Goal: Information Seeking & Learning: Learn about a topic

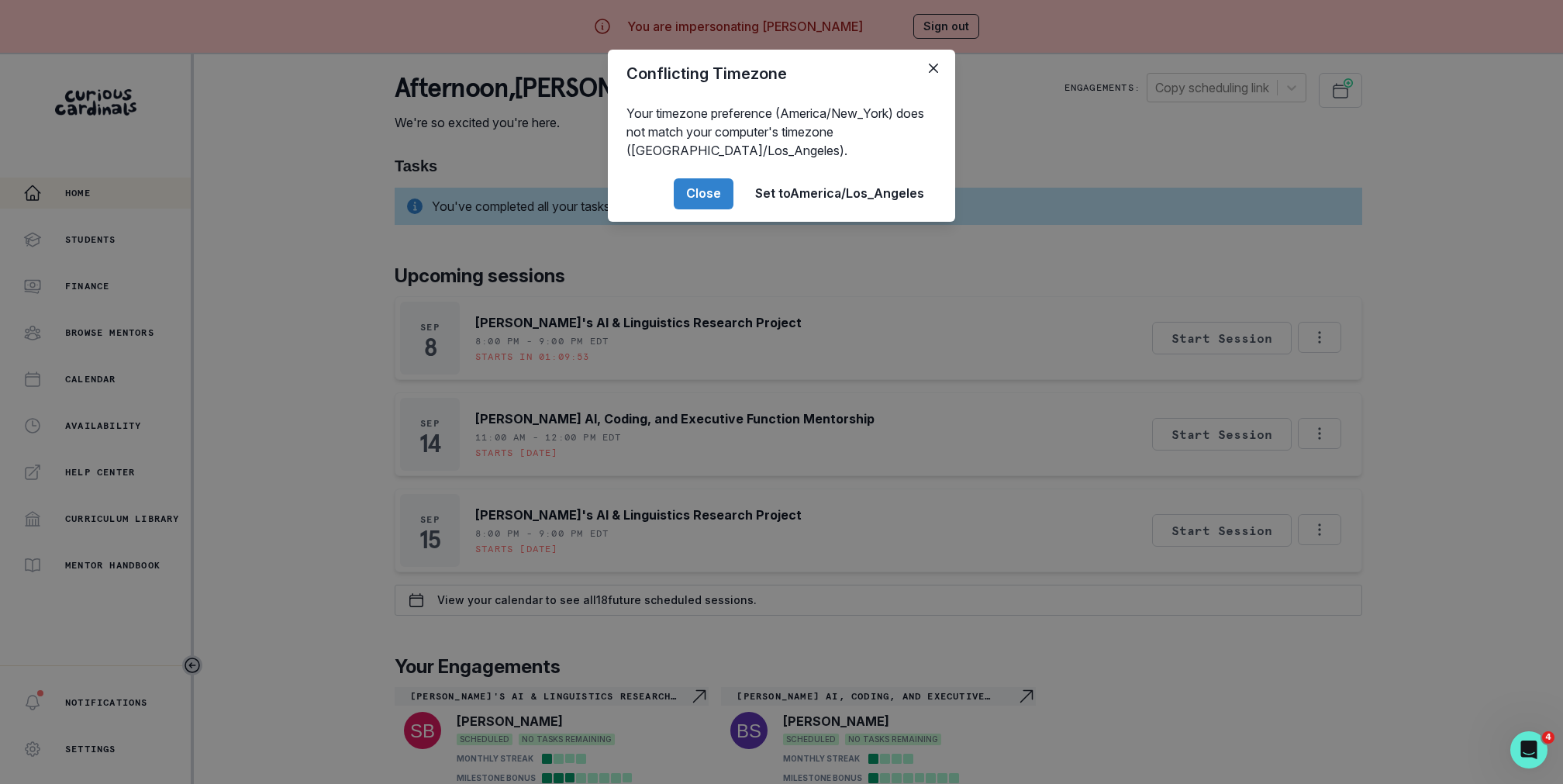
click at [299, 387] on div "Conflicting Timezone Your timezone preference (America/New_York) does not match…" at bounding box center [782, 392] width 1563 height 784
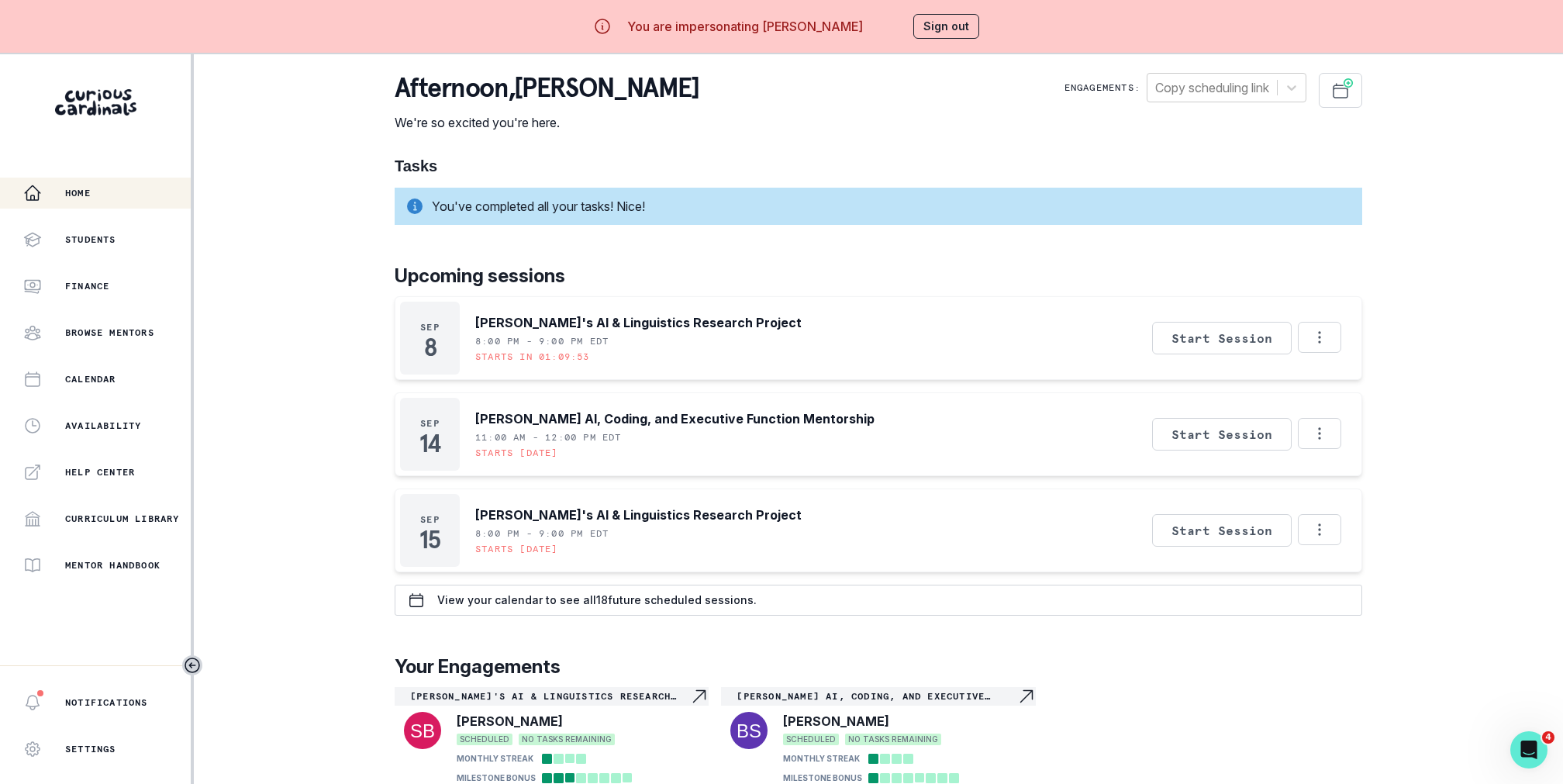
scroll to position [54, 0]
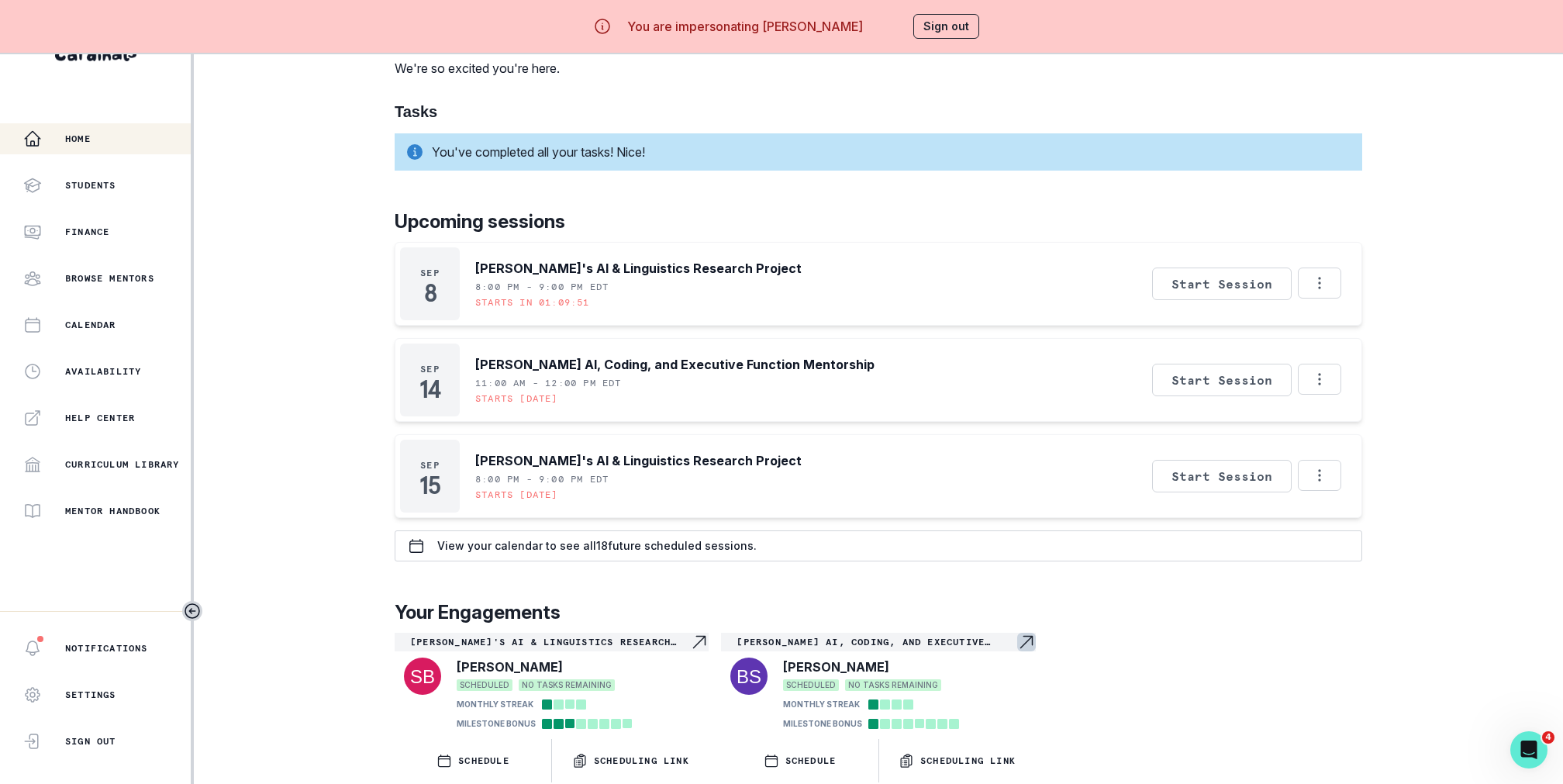
click at [1030, 647] on div "[PERSON_NAME] AI, Coding, and Executive Function Mentorship" at bounding box center [878, 641] width 314 height 18
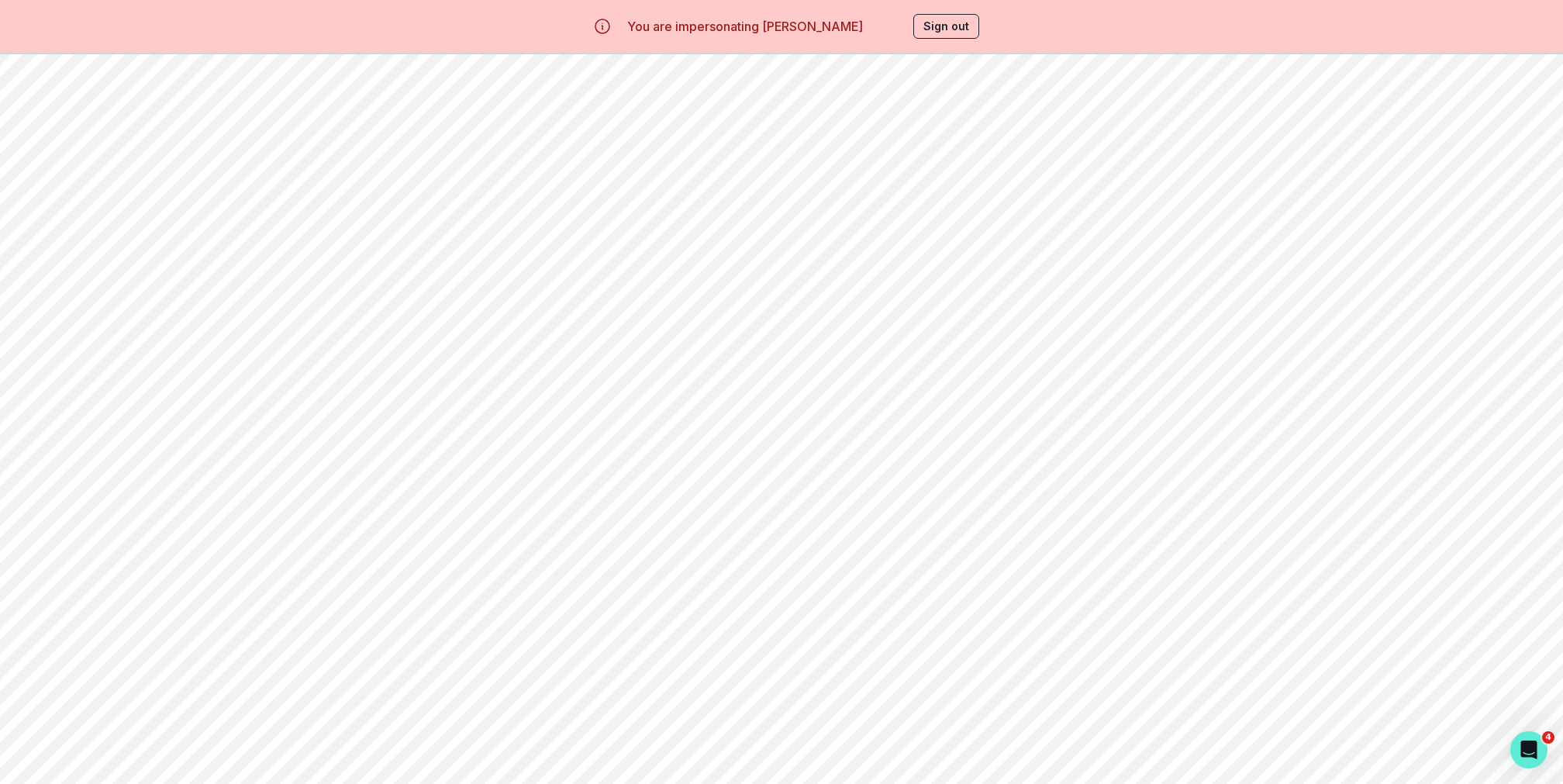
click at [421, 148] on button "Scheduling" at bounding box center [459, 147] width 169 height 29
click at [617, 148] on button "Milestones" at bounding box center [626, 147] width 169 height 29
click at [797, 170] on div "Engagement Milestones All of these milestones will appear on your mentee's enga…" at bounding box center [878, 290] width 1345 height 258
click at [787, 142] on button "Artifacts" at bounding box center [794, 147] width 169 height 29
click at [937, 147] on button "Student Profile" at bounding box center [962, 147] width 169 height 29
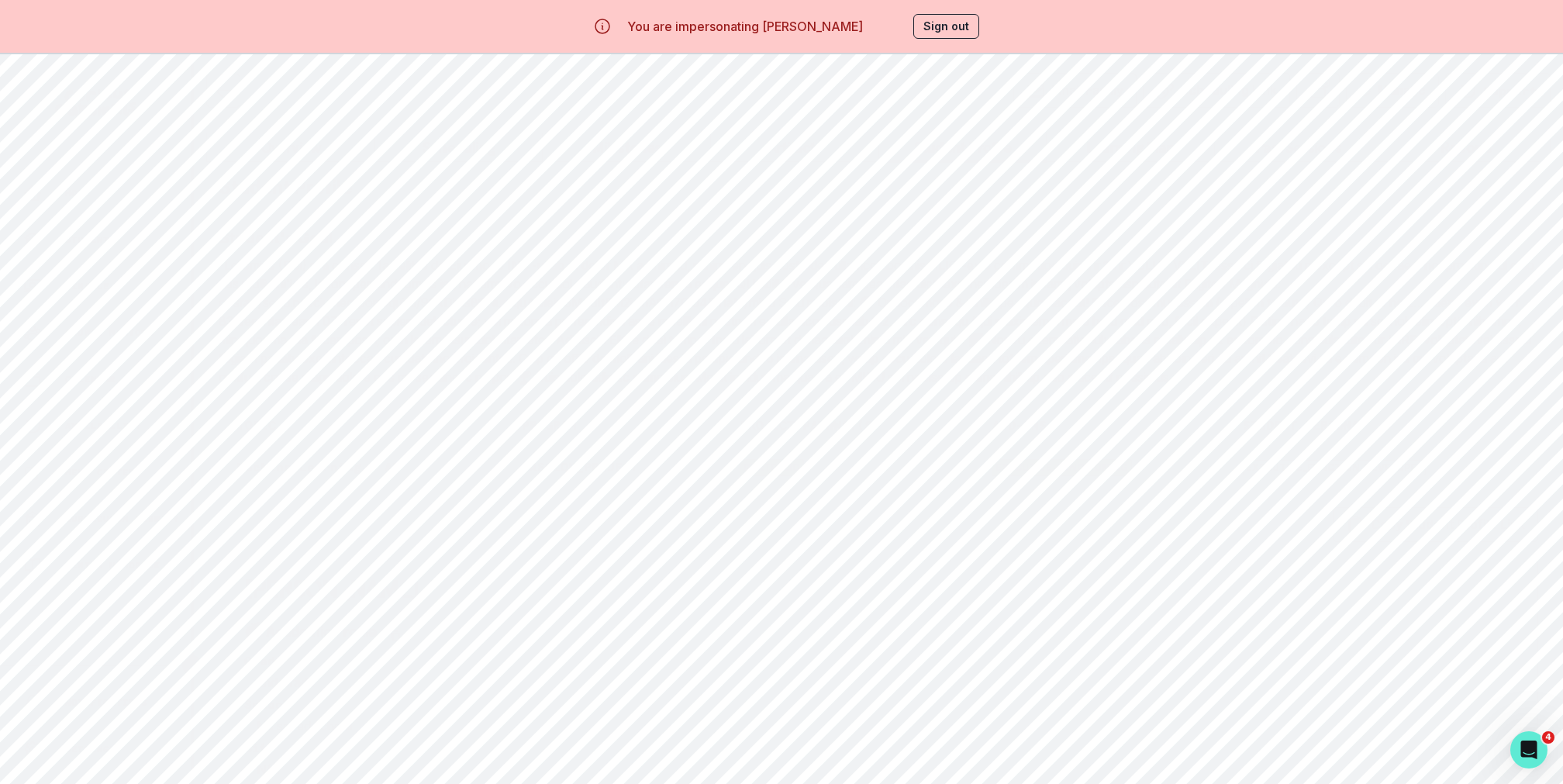
click at [1108, 141] on button "Learning Plan" at bounding box center [1130, 147] width 169 height 29
click at [1384, 350] on button "View Session Agenda" at bounding box center [1437, 344] width 159 height 30
click at [1516, 280] on icon "button" at bounding box center [1513, 271] width 25 height 25
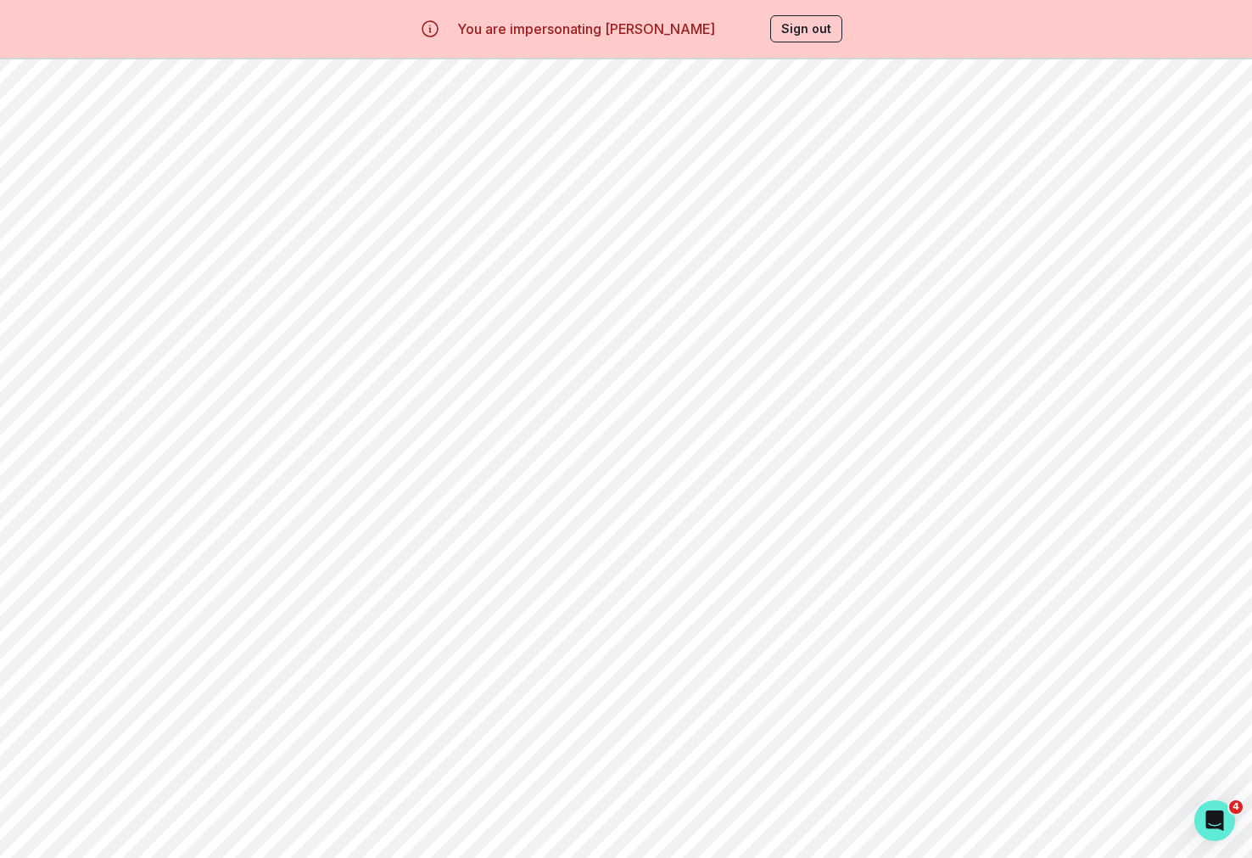
scroll to position [327, 0]
click at [804, 42] on div "You are impersonating [PERSON_NAME] Sign out" at bounding box center [626, 28] width 482 height 41
click at [796, 25] on button "Sign out" at bounding box center [806, 28] width 72 height 27
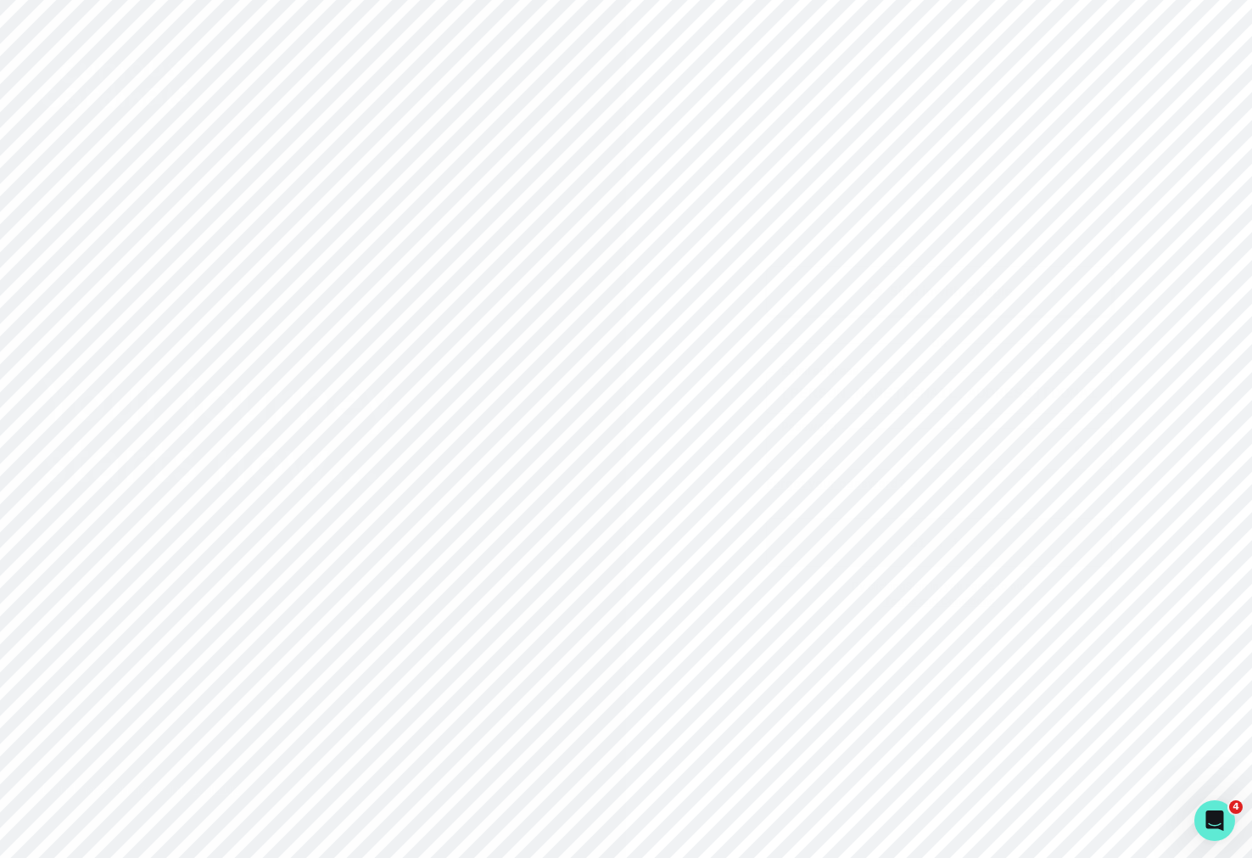
click at [852, 534] on button "Sign in" at bounding box center [939, 541] width 346 height 49
